Goal: Find contact information: Find contact information

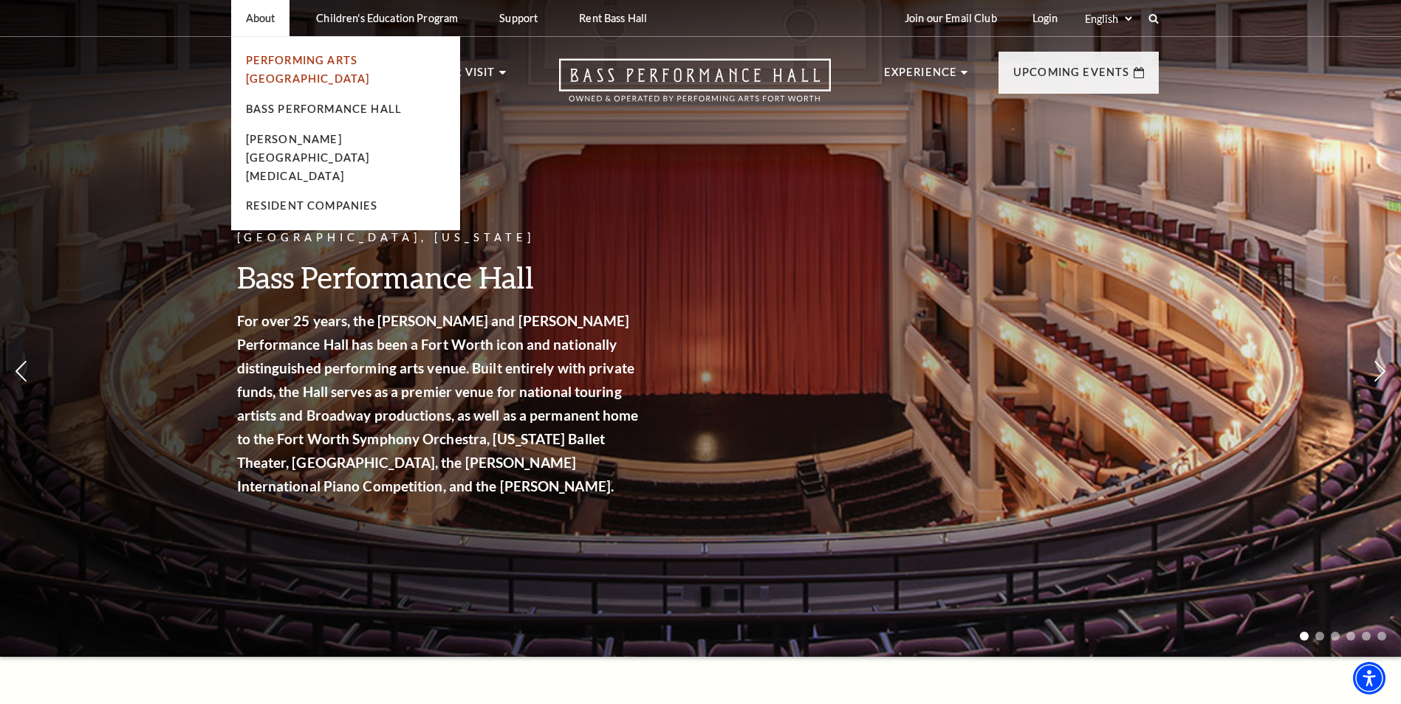
click at [272, 63] on link "Performing Arts [GEOGRAPHIC_DATA]" at bounding box center [308, 69] width 124 height 31
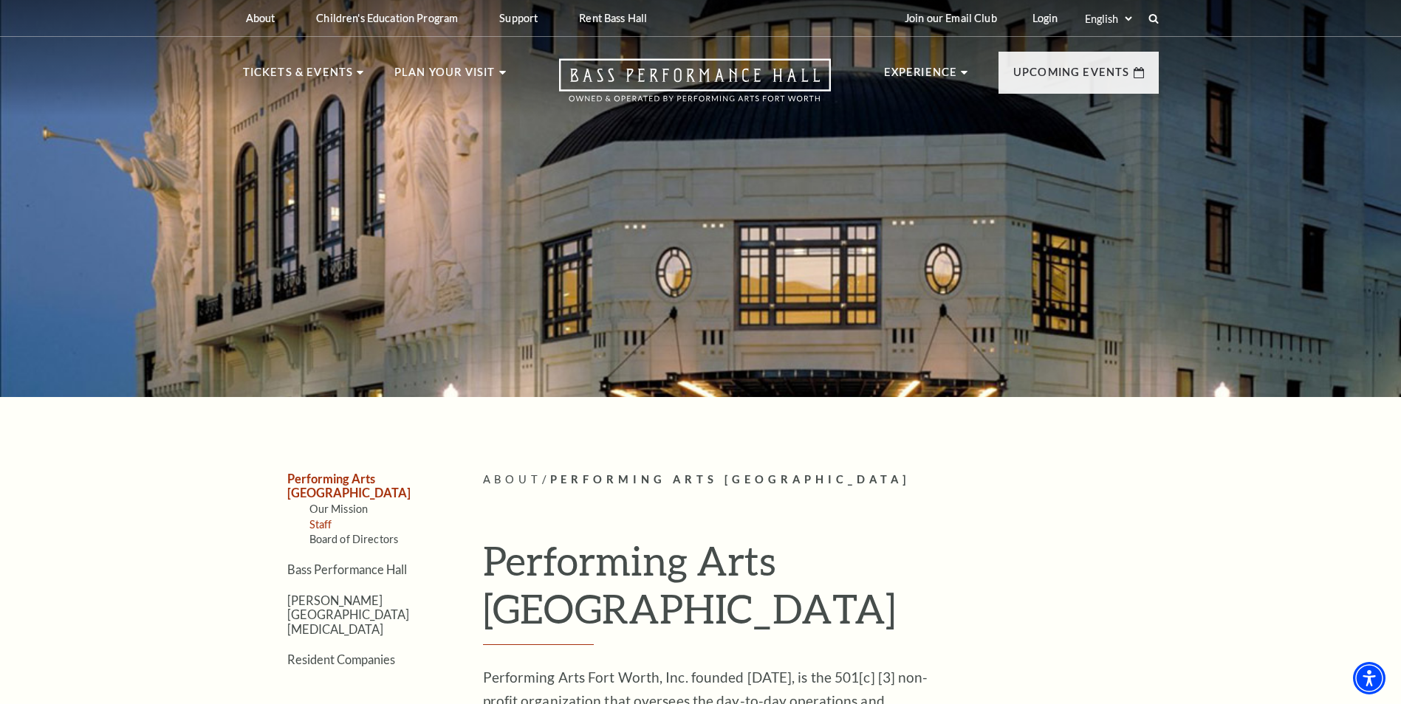
click at [320, 518] on link "Staff" at bounding box center [320, 524] width 23 height 13
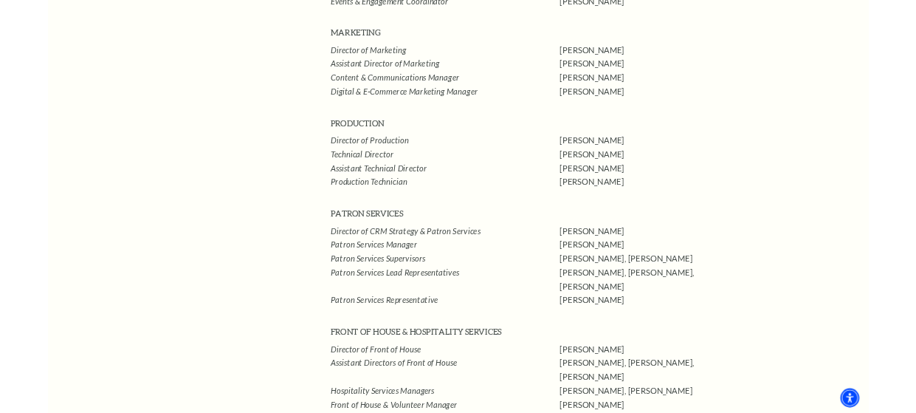
scroll to position [911, 0]
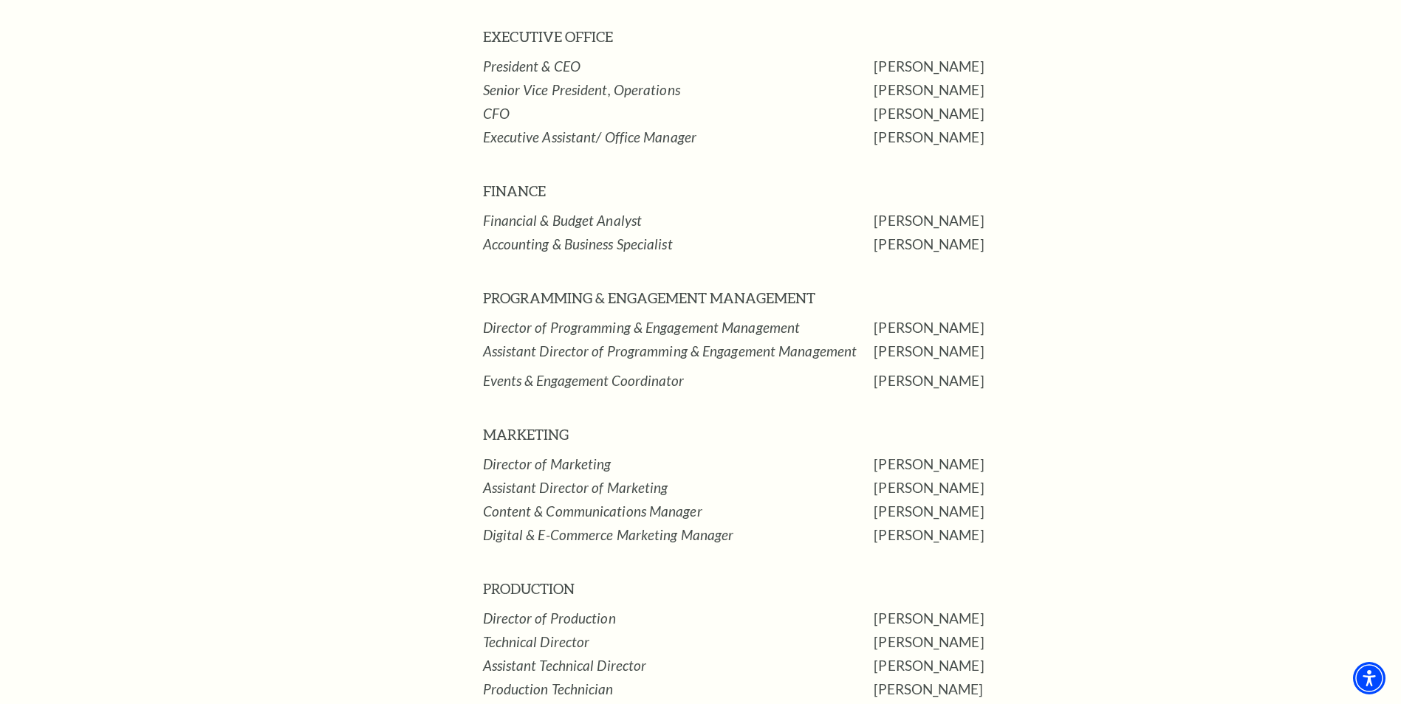
drag, startPoint x: 368, startPoint y: 652, endPoint x: 391, endPoint y: 651, distance: 23.7
